Goal: Task Accomplishment & Management: Use online tool/utility

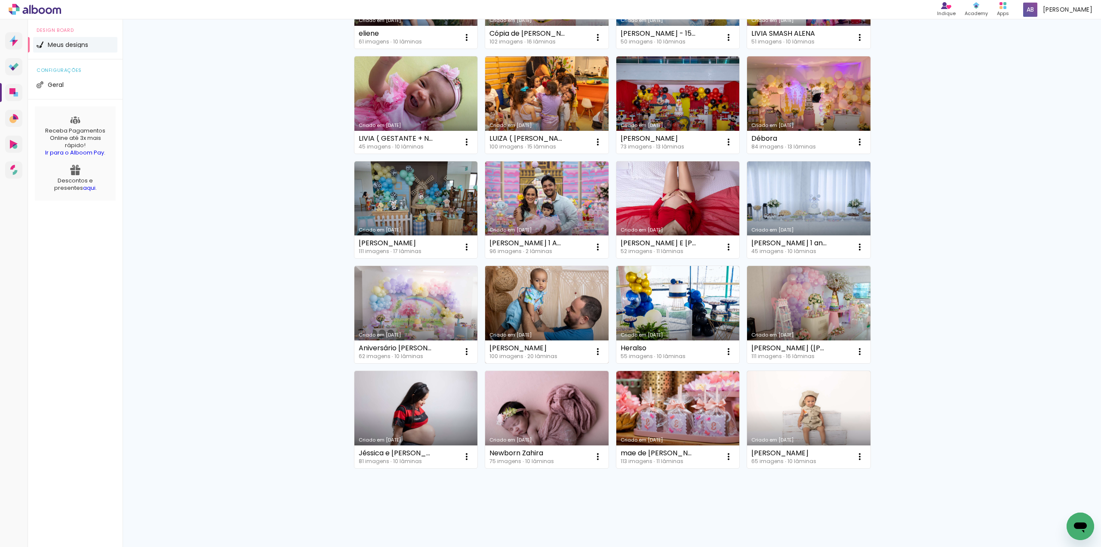
scroll to position [264, 0]
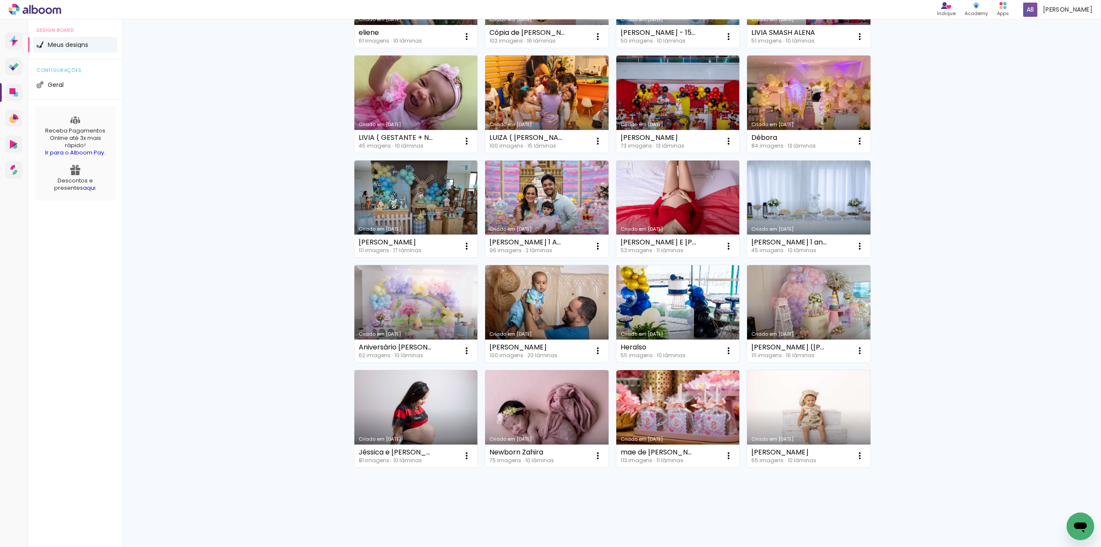
click at [680, 304] on link "Criado em [DATE]" at bounding box center [677, 313] width 123 height 97
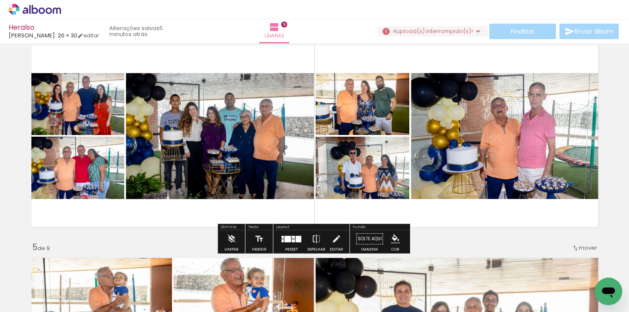
scroll to position [668, 0]
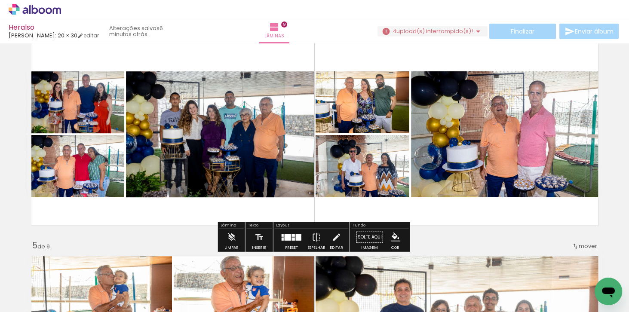
click at [25, 302] on span "Adicionar Fotos" at bounding box center [31, 300] width 26 height 9
click at [0, 0] on input "file" at bounding box center [0, 0] width 0 height 0
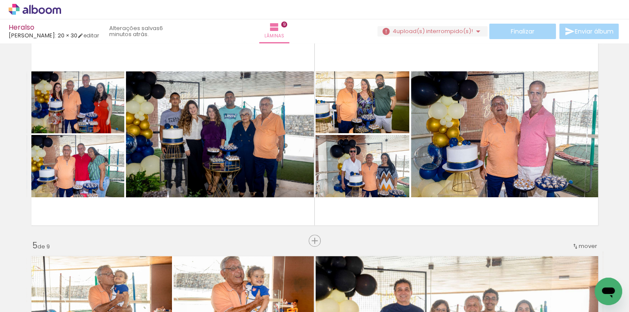
scroll to position [0, 2141]
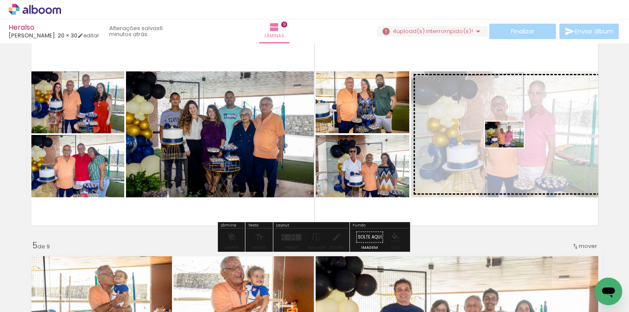
drag, startPoint x: 591, startPoint y: 287, endPoint x: 511, endPoint y: 147, distance: 161.0
click at [511, 147] on quentale-workspace at bounding box center [314, 156] width 629 height 312
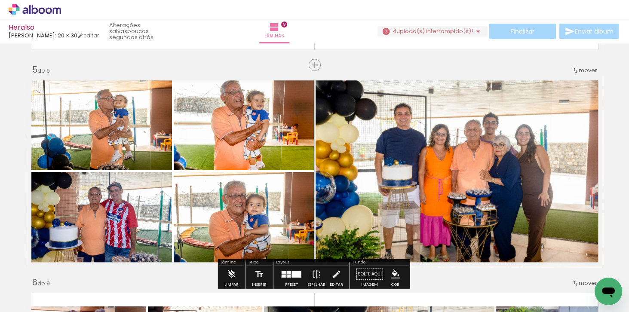
scroll to position [840, 0]
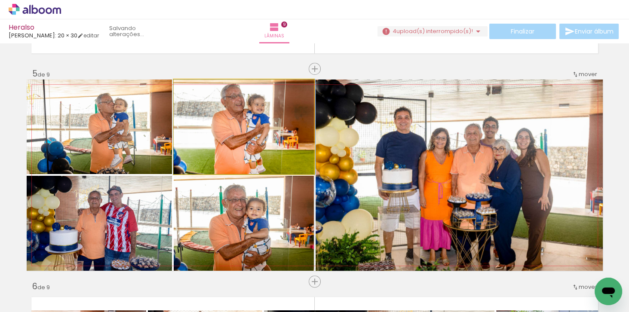
drag, startPoint x: 286, startPoint y: 133, endPoint x: 286, endPoint y: 144, distance: 10.8
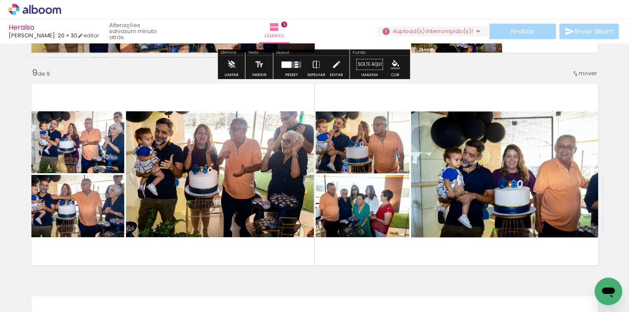
scroll to position [1700, 0]
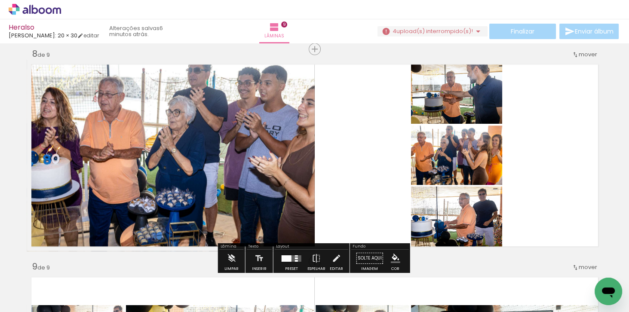
scroll to position [1528, 0]
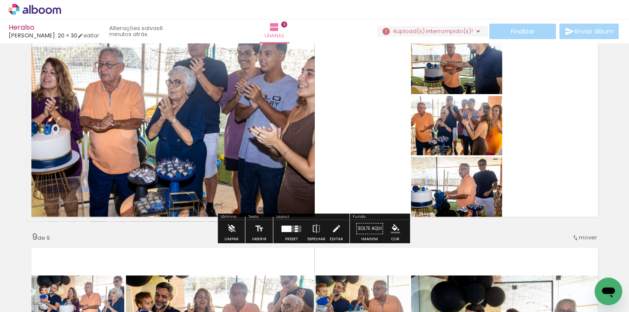
scroll to position [0, 2141]
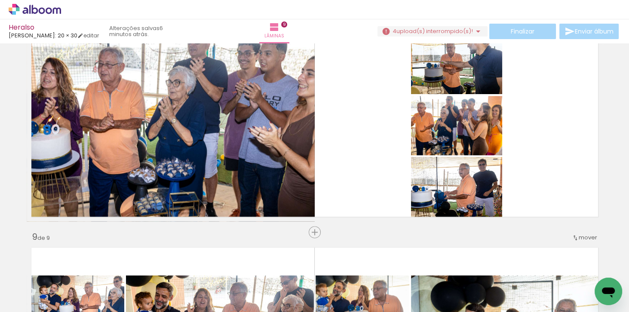
click at [25, 302] on span "Adicionar Fotos" at bounding box center [31, 300] width 26 height 9
click at [0, 0] on input "file" at bounding box center [0, 0] width 0 height 0
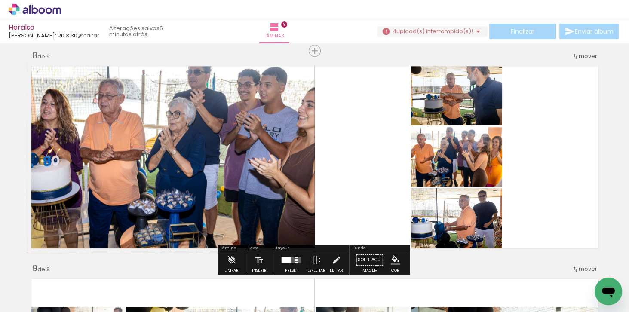
scroll to position [1505, 0]
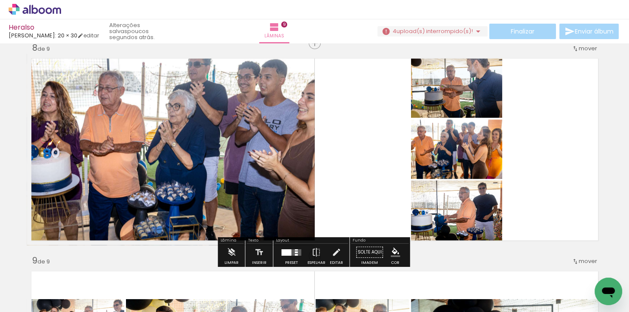
click at [39, 303] on span "Adicionar Fotos" at bounding box center [31, 300] width 26 height 9
click at [0, 0] on input "file" at bounding box center [0, 0] width 0 height 0
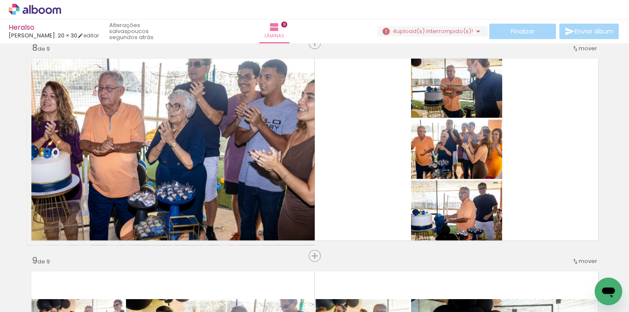
scroll to position [0, 2189]
click at [585, 288] on div at bounding box center [594, 283] width 43 height 28
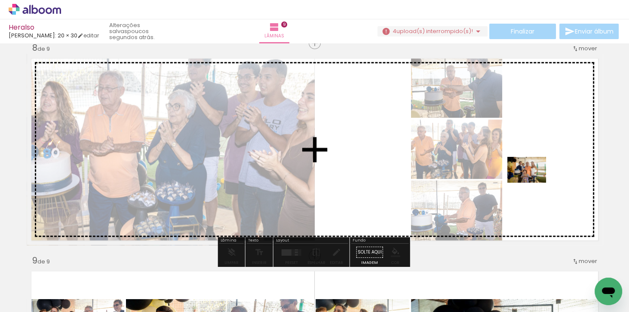
drag, startPoint x: 585, startPoint y: 290, endPoint x: 533, endPoint y: 183, distance: 119.1
click at [533, 183] on quentale-workspace at bounding box center [314, 156] width 629 height 312
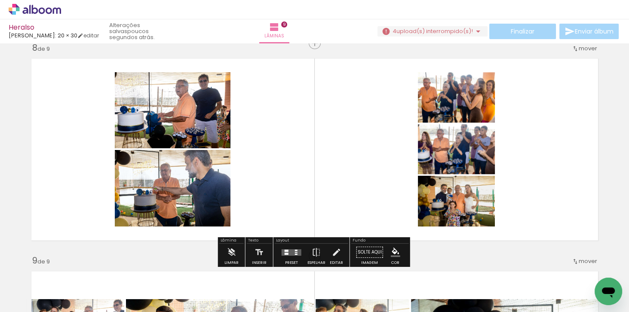
click at [292, 250] on quentale-layouter at bounding box center [292, 252] width 20 height 6
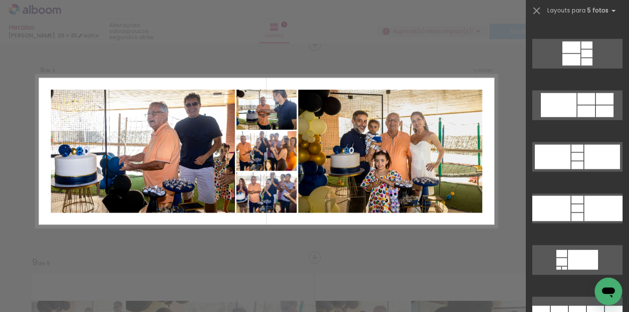
scroll to position [1867, 0]
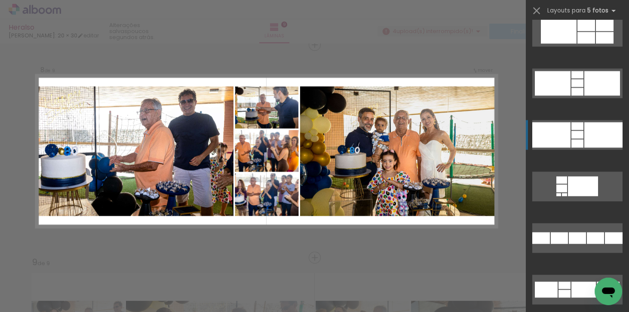
click at [595, 130] on div at bounding box center [603, 134] width 38 height 25
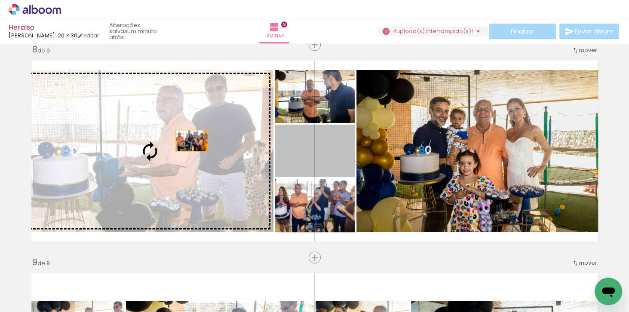
drag, startPoint x: 347, startPoint y: 153, endPoint x: 189, endPoint y: 141, distance: 158.3
click at [0, 0] on slot at bounding box center [0, 0] width 0 height 0
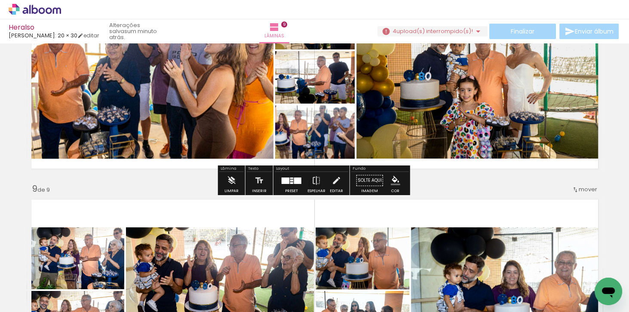
scroll to position [1601, 0]
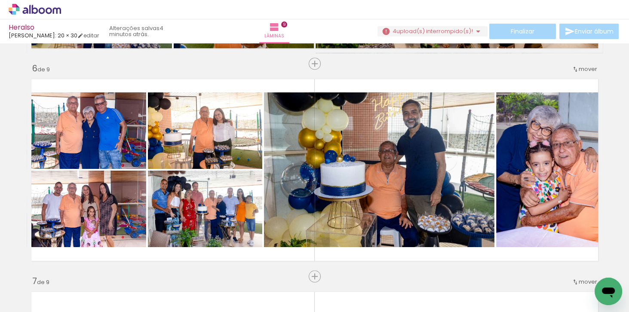
scroll to position [1069, 0]
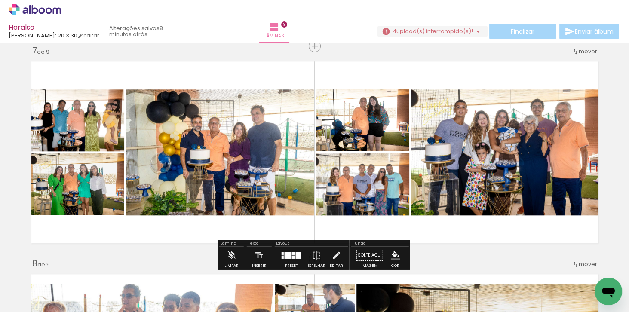
scroll to position [1291, 0]
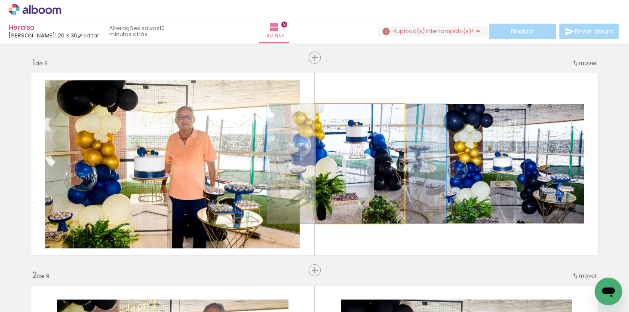
click at [364, 143] on quentale-photo at bounding box center [360, 164] width 88 height 120
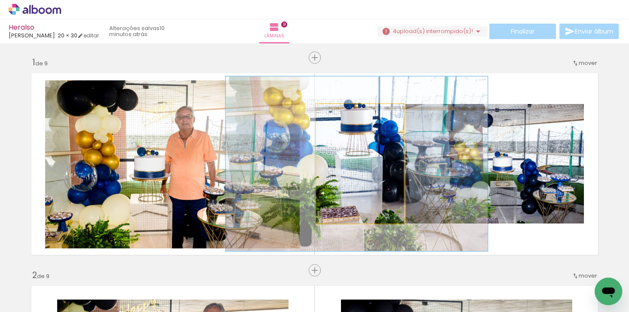
drag, startPoint x: 335, startPoint y: 114, endPoint x: 350, endPoint y: 112, distance: 14.3
click at [350, 112] on div at bounding box center [350, 113] width 8 height 8
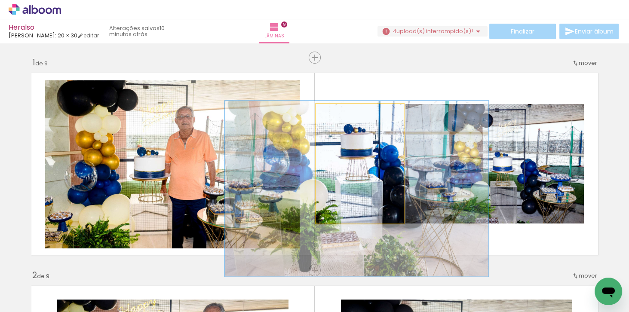
drag, startPoint x: 366, startPoint y: 156, endPoint x: 366, endPoint y: 178, distance: 22.8
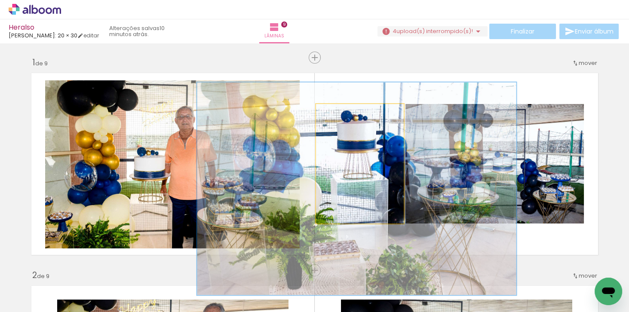
drag, startPoint x: 353, startPoint y: 115, endPoint x: 363, endPoint y: 118, distance: 11.2
type paper-slider "182"
click at [364, 114] on div at bounding box center [363, 113] width 14 height 14
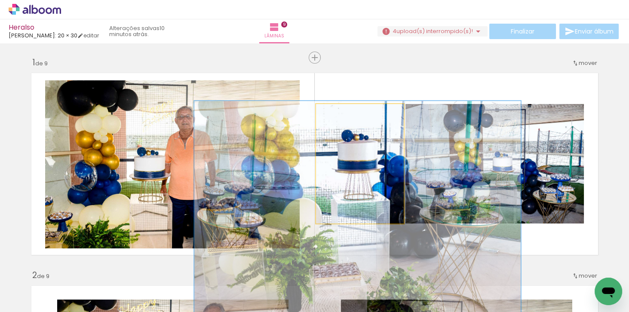
drag, startPoint x: 362, startPoint y: 139, endPoint x: 363, endPoint y: 160, distance: 20.7
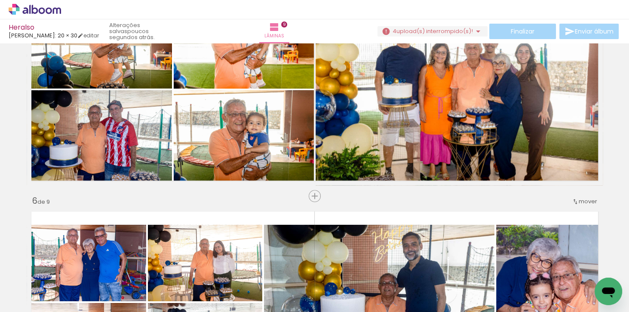
scroll to position [925, 0]
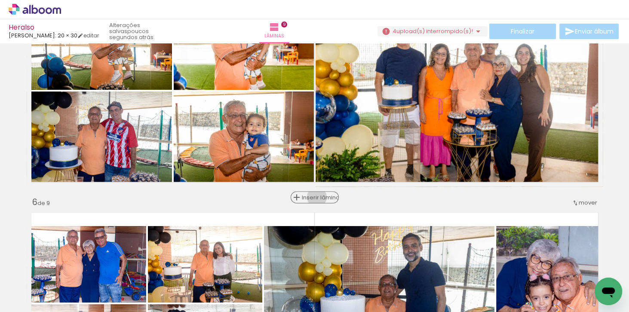
click at [316, 197] on span "Inserir lâmina" at bounding box center [319, 198] width 34 height 6
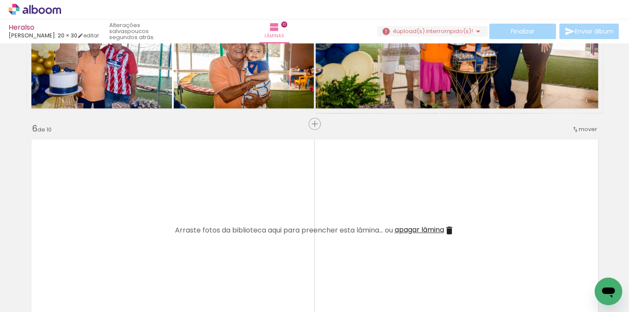
scroll to position [1097, 0]
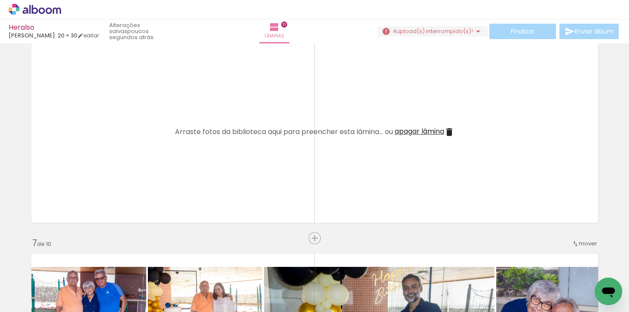
click at [27, 304] on span "Adicionar Fotos" at bounding box center [31, 300] width 26 height 9
click at [0, 0] on input "file" at bounding box center [0, 0] width 0 height 0
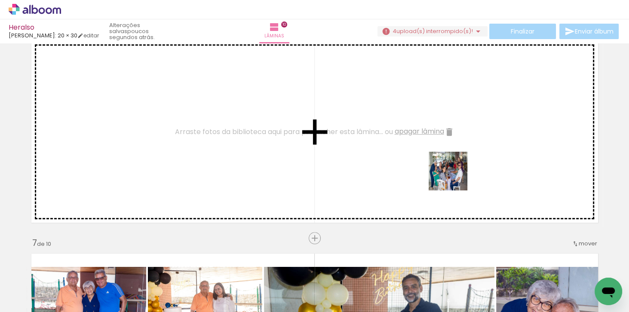
drag, startPoint x: 587, startPoint y: 287, endPoint x: 395, endPoint y: 135, distance: 245.2
click at [395, 135] on quentale-workspace at bounding box center [314, 156] width 629 height 312
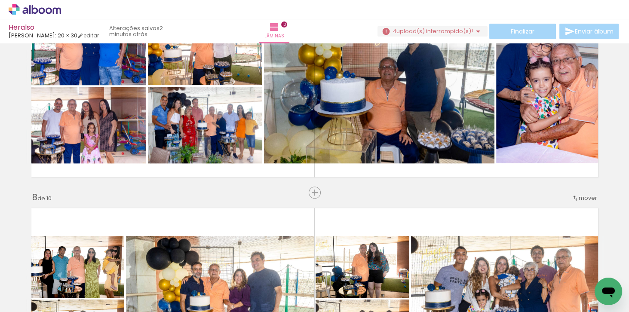
scroll to position [1269, 0]
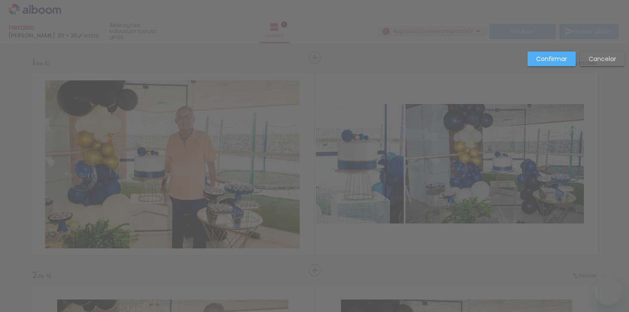
drag, startPoint x: 0, startPoint y: 0, endPoint x: 135, endPoint y: 131, distance: 187.9
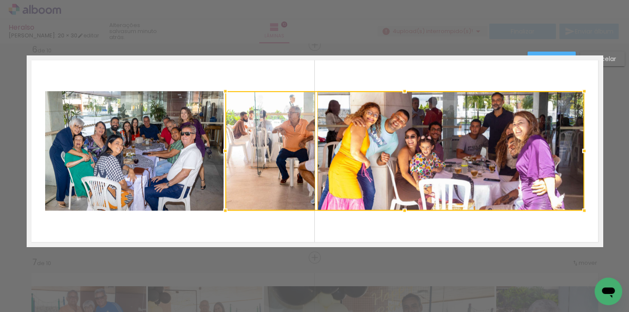
scroll to position [0, 2334]
click at [135, 131] on quentale-photo at bounding box center [134, 151] width 178 height 120
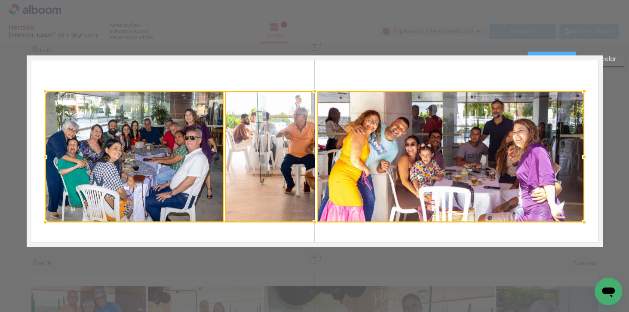
drag, startPoint x: 313, startPoint y: 212, endPoint x: 313, endPoint y: 223, distance: 11.6
click at [313, 223] on div at bounding box center [314, 222] width 17 height 17
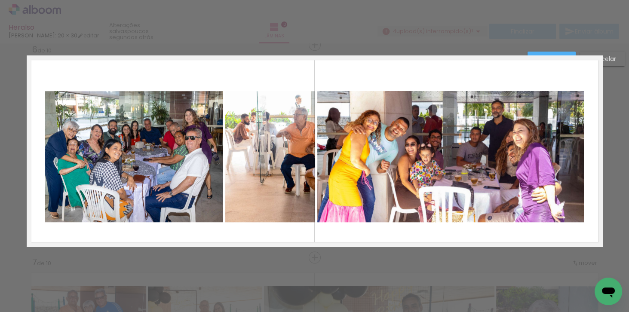
click at [609, 179] on div "Confirmar Cancelar" at bounding box center [314, 147] width 629 height 2362
click at [463, 157] on quentale-photo at bounding box center [450, 156] width 267 height 131
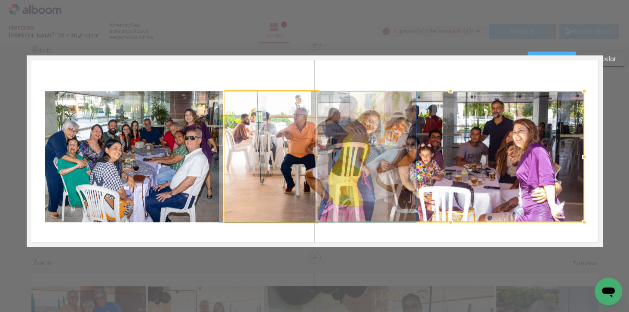
click at [290, 145] on quentale-photo at bounding box center [270, 156] width 90 height 131
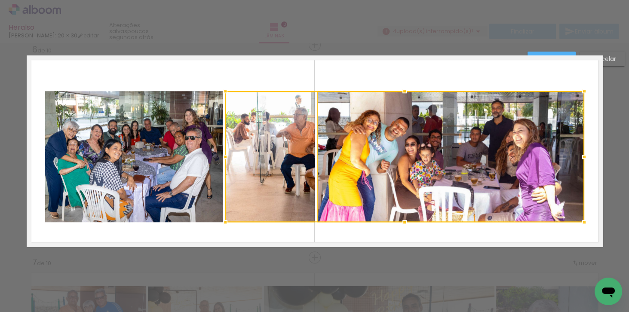
click at [132, 145] on quentale-photo at bounding box center [134, 156] width 178 height 131
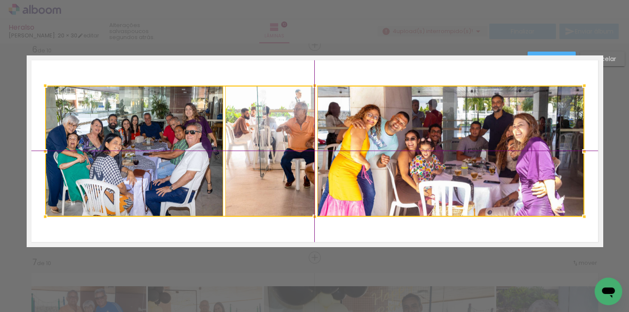
drag, startPoint x: 353, startPoint y: 166, endPoint x: 354, endPoint y: 159, distance: 6.9
click at [354, 159] on div at bounding box center [314, 151] width 539 height 131
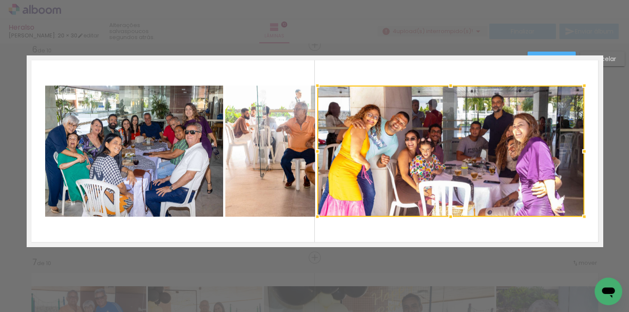
click at [618, 103] on div "Confirmar Cancelar" at bounding box center [314, 147] width 629 height 2362
click at [543, 52] on paper-button "Confirmar" at bounding box center [552, 59] width 48 height 15
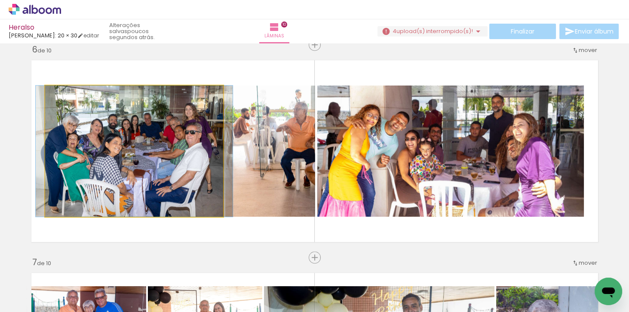
click at [102, 153] on quentale-photo at bounding box center [134, 151] width 178 height 131
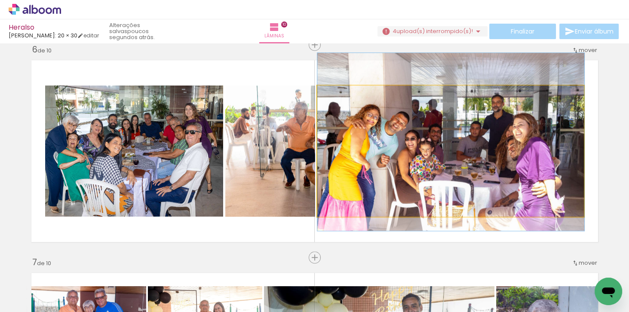
click at [415, 158] on quentale-photo at bounding box center [450, 151] width 267 height 131
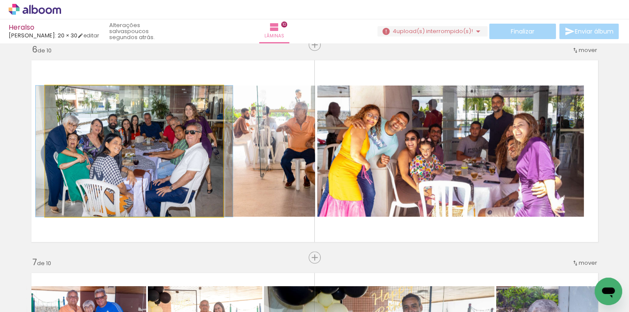
click at [141, 136] on quentale-photo at bounding box center [134, 151] width 178 height 131
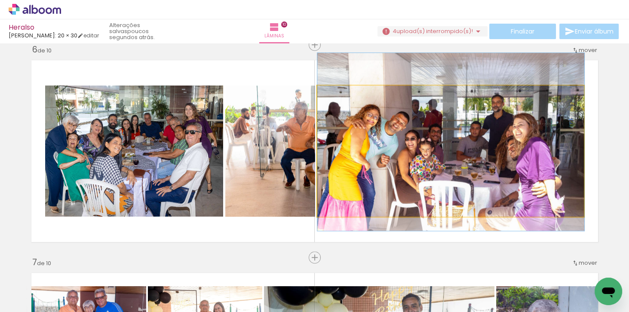
click at [506, 143] on quentale-photo at bounding box center [450, 151] width 267 height 131
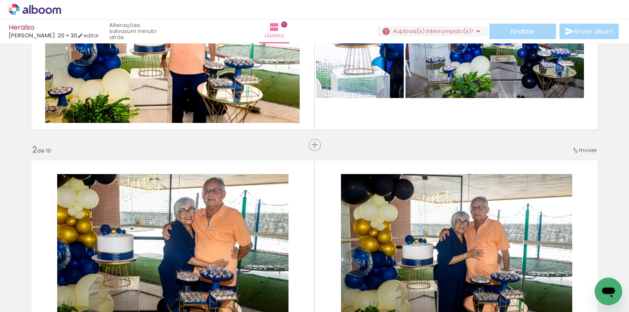
scroll to position [0, 0]
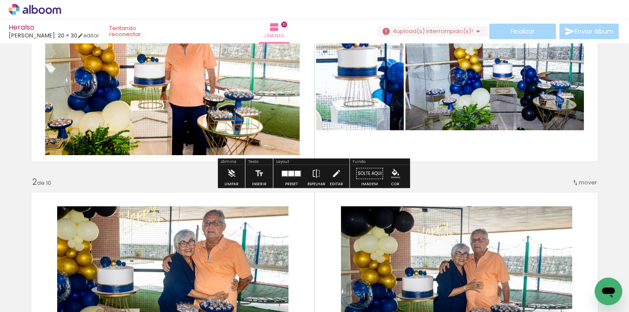
scroll to position [98, 0]
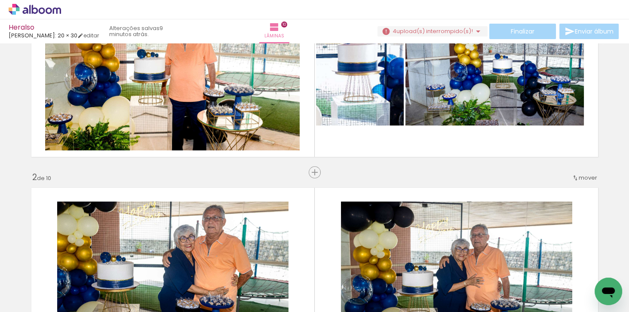
scroll to position [0, 2334]
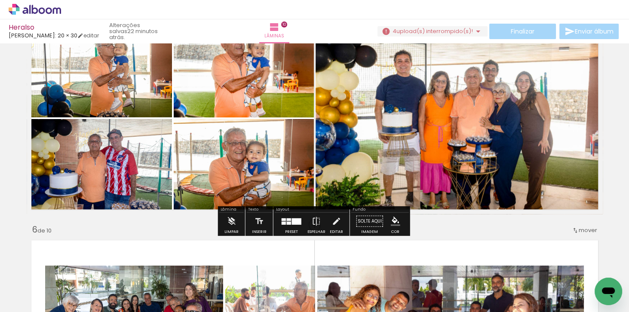
scroll to position [958, 0]
